Goal: Navigation & Orientation: Understand site structure

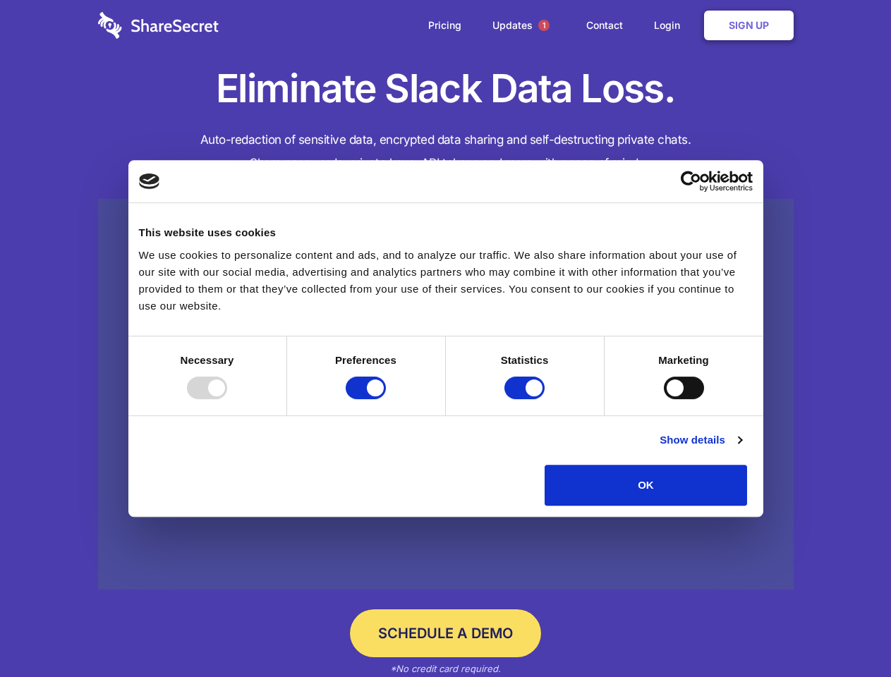
click at [227, 399] on div at bounding box center [207, 388] width 40 height 23
click at [386, 399] on input "Preferences" at bounding box center [366, 388] width 40 height 23
checkbox input "false"
click at [526, 399] on input "Statistics" at bounding box center [524, 388] width 40 height 23
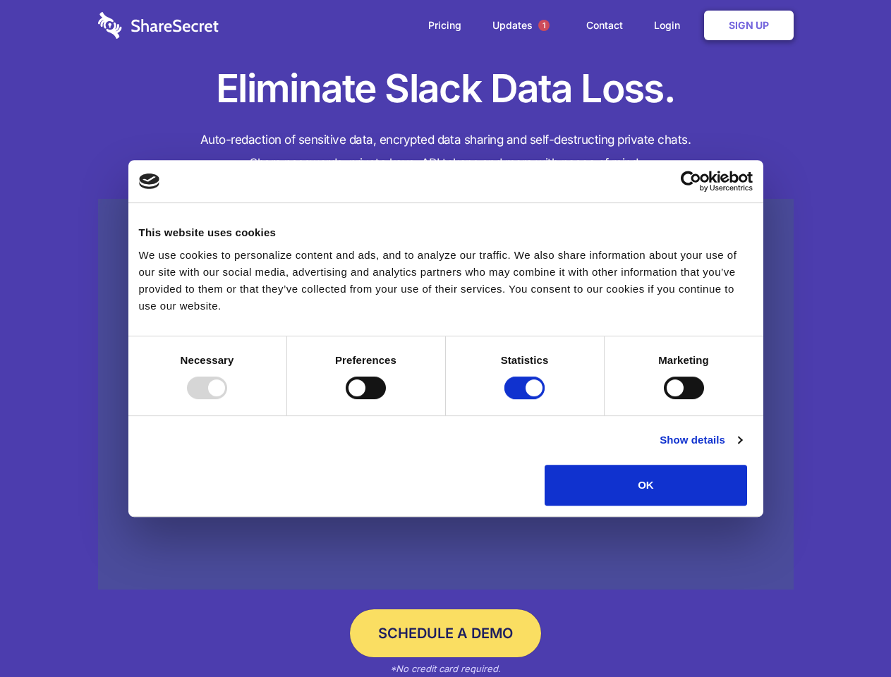
checkbox input "false"
click at [664, 399] on input "Marketing" at bounding box center [684, 388] width 40 height 23
checkbox input "true"
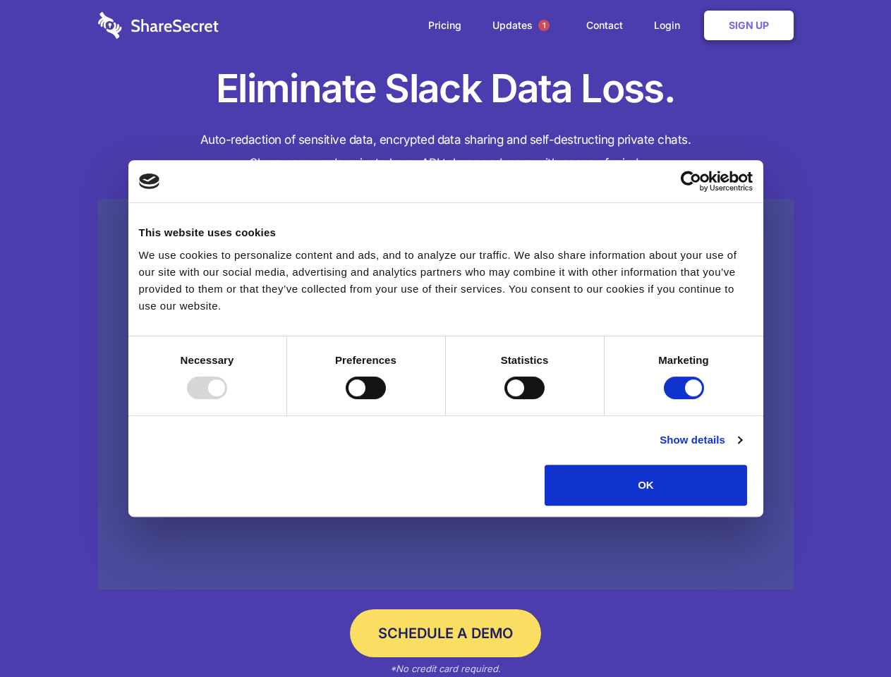
click at [742, 449] on link "Show details" at bounding box center [701, 440] width 82 height 17
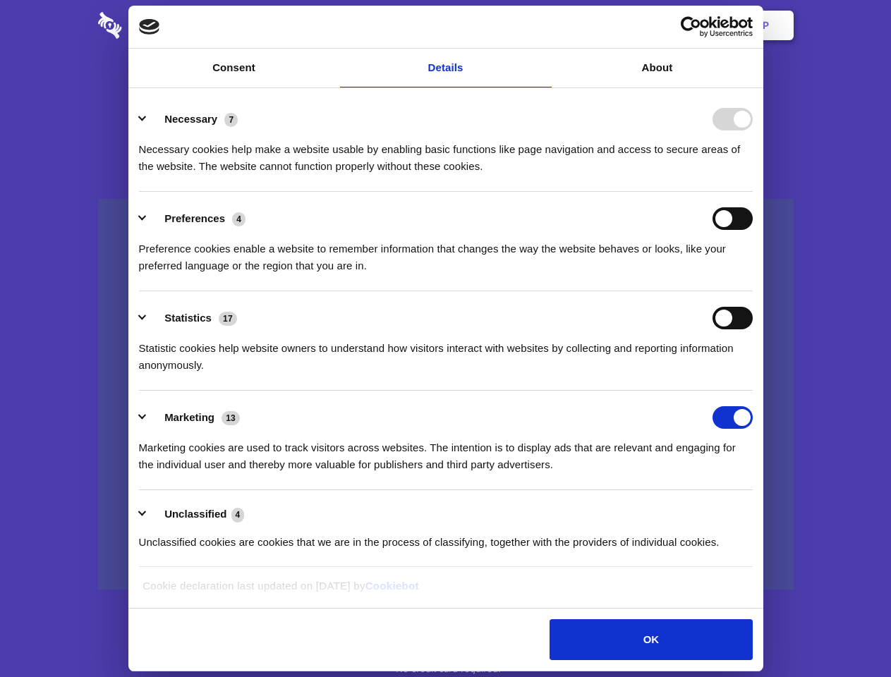
click at [753, 175] on div "Necessary 7 Necessary cookies help make a website usable by enabling basic func…" at bounding box center [446, 141] width 614 height 67
